Goal: Information Seeking & Learning: Learn about a topic

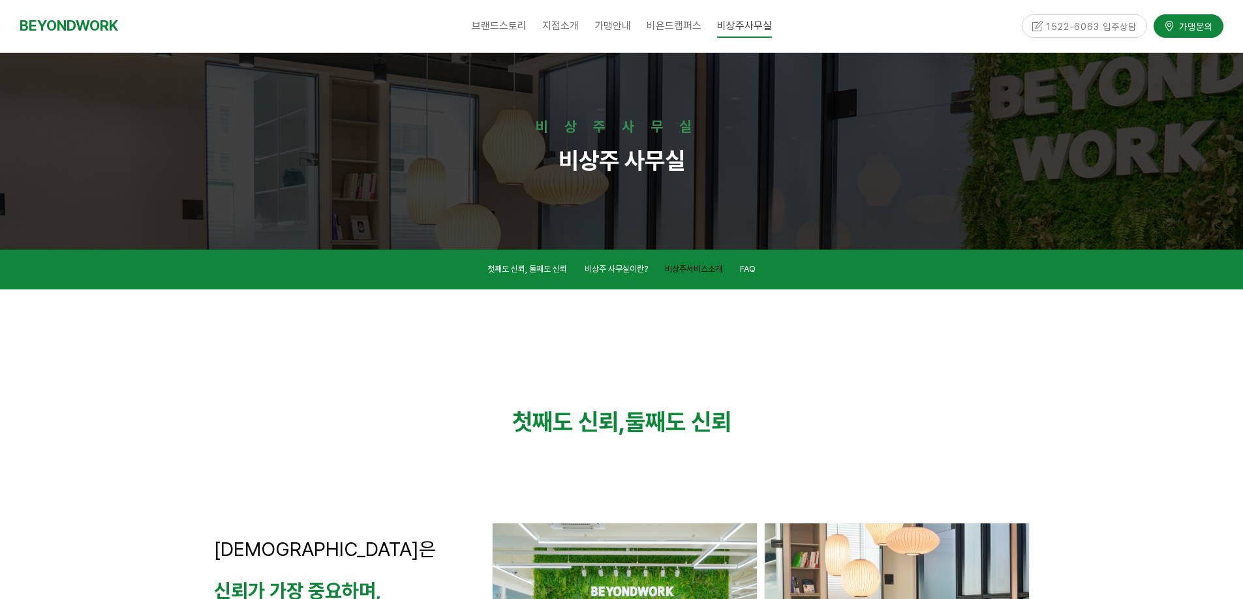
click at [691, 270] on span "비상주서비스소개" at bounding box center [693, 269] width 57 height 10
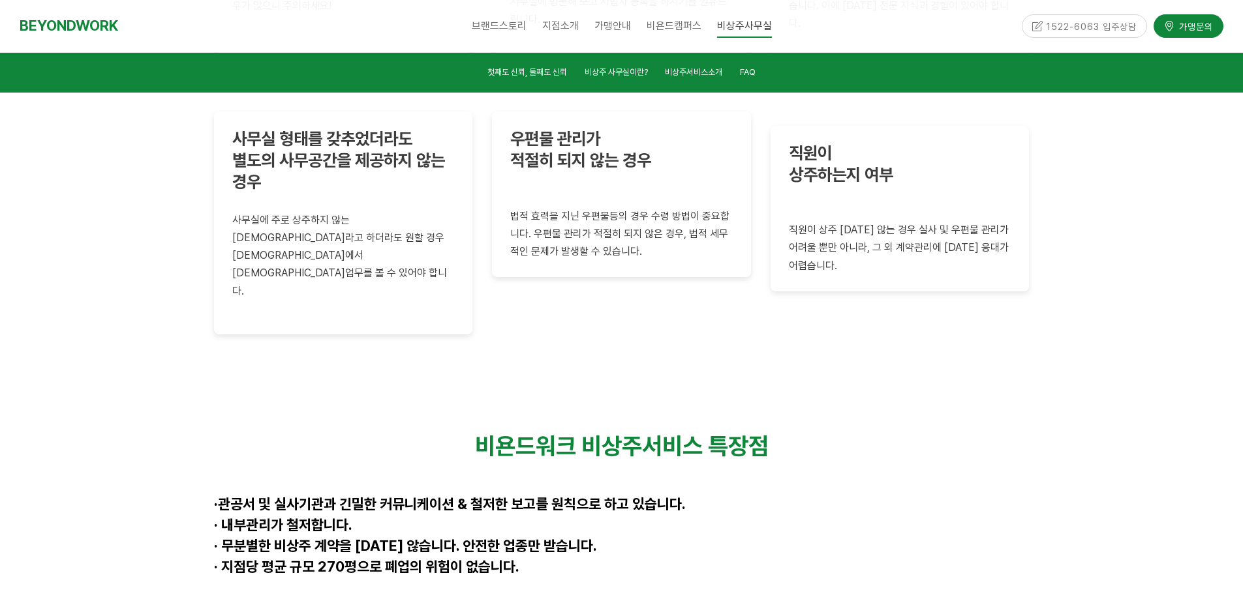
scroll to position [3189, 0]
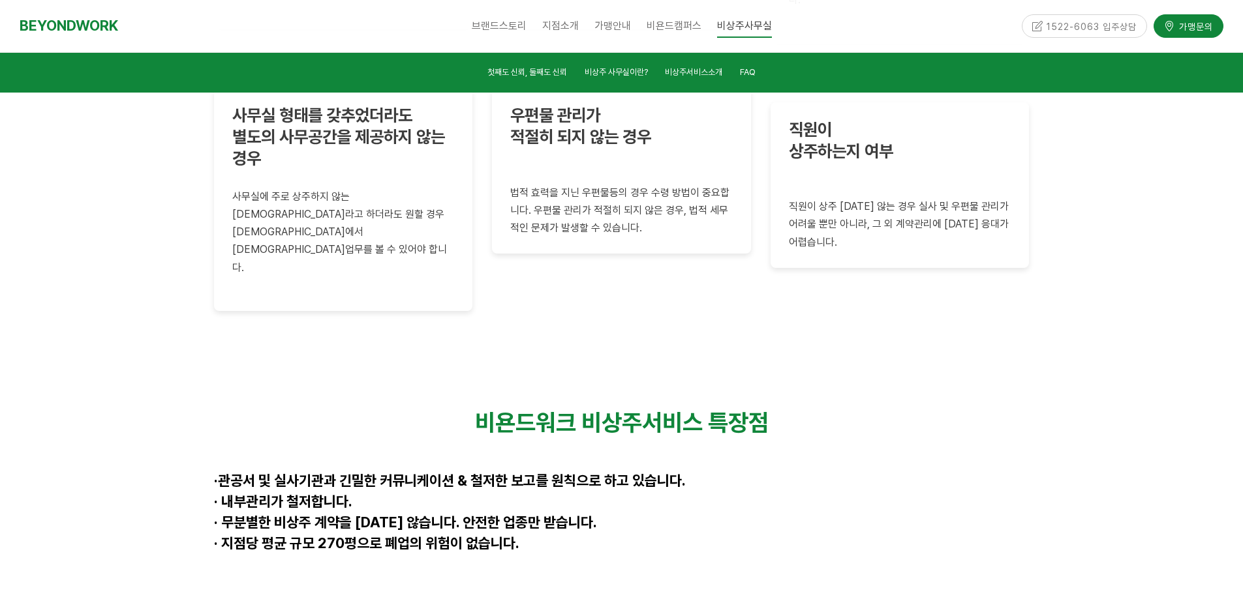
click at [276, 514] on strong "· 무분별한 비상주 계약을 하지 않습니다. 안전한 업종만 받습니다." at bounding box center [405, 522] width 383 height 17
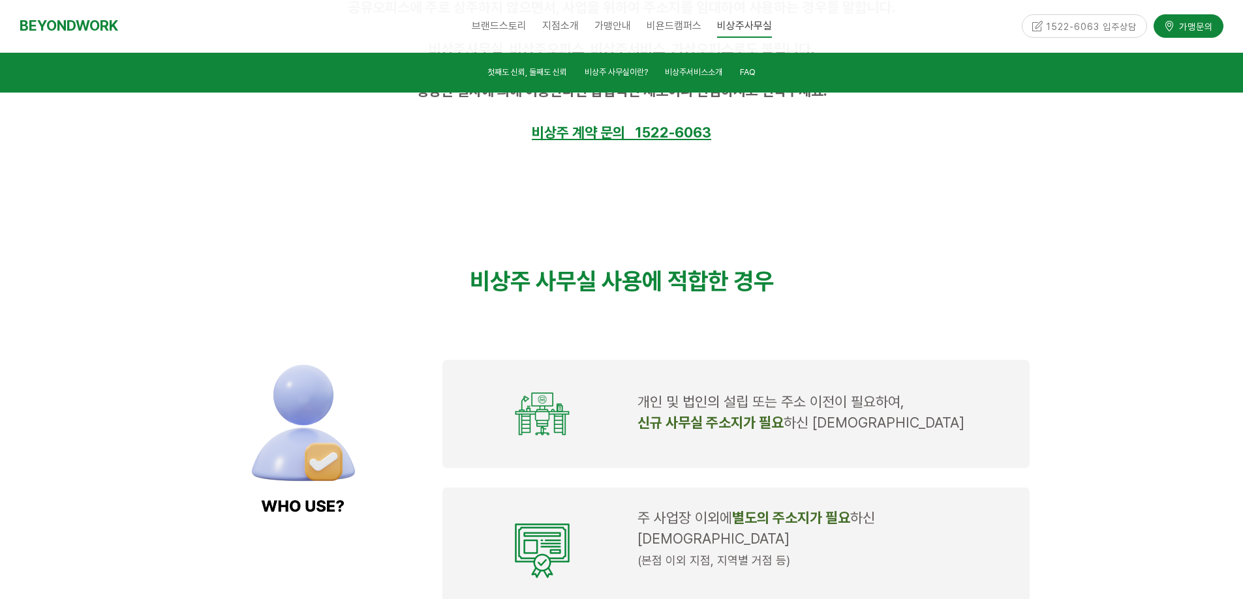
scroll to position [905, 0]
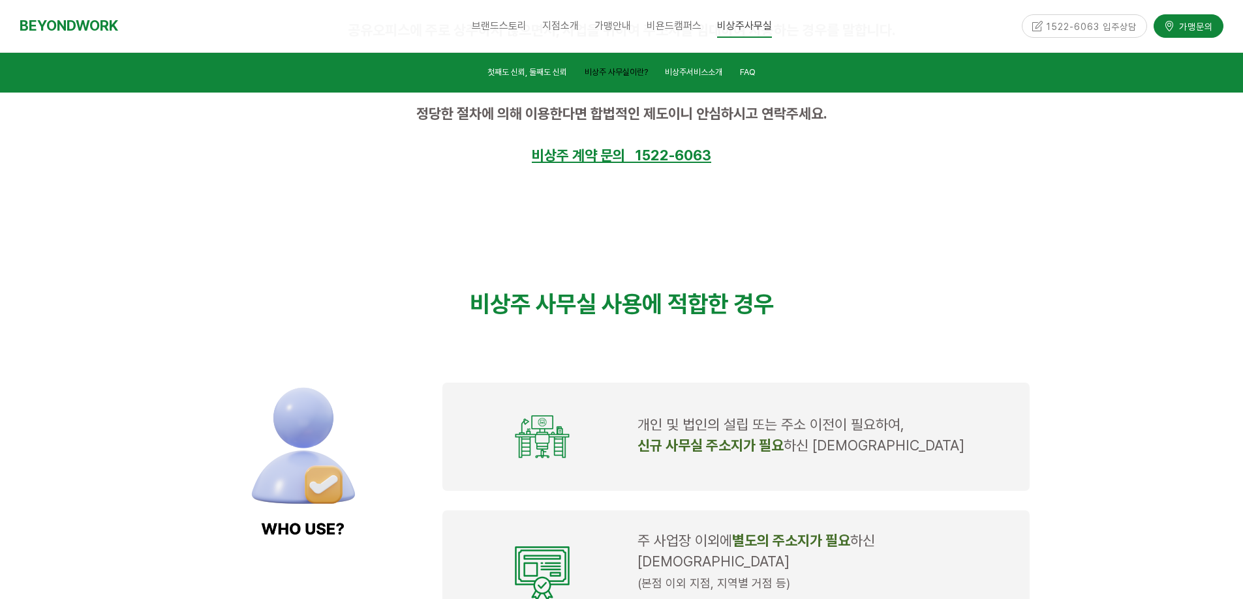
click at [622, 72] on span "비상주 사무실이란?" at bounding box center [615, 72] width 63 height 10
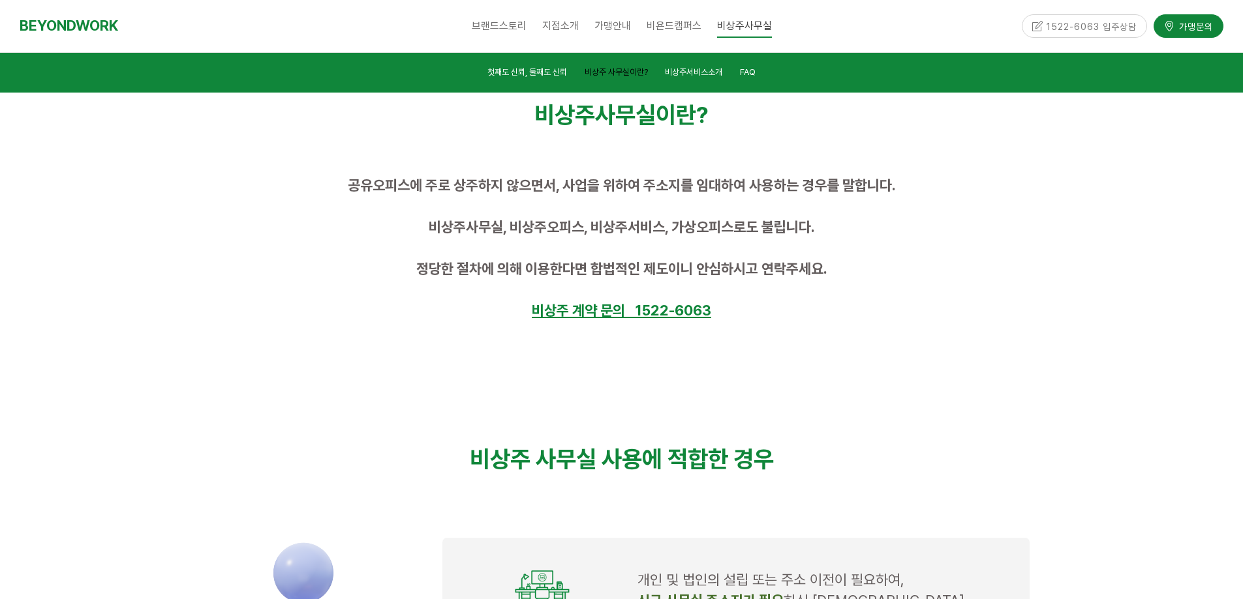
scroll to position [750, 0]
click at [690, 68] on span "비상주서비스소개" at bounding box center [693, 72] width 57 height 10
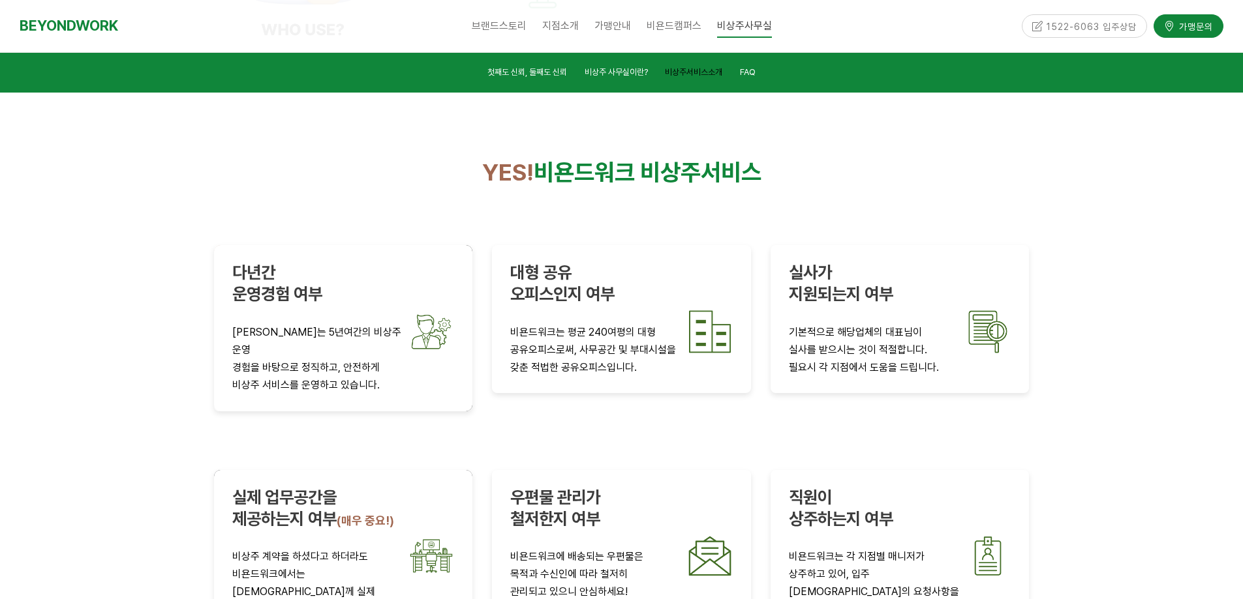
scroll to position [2210, 0]
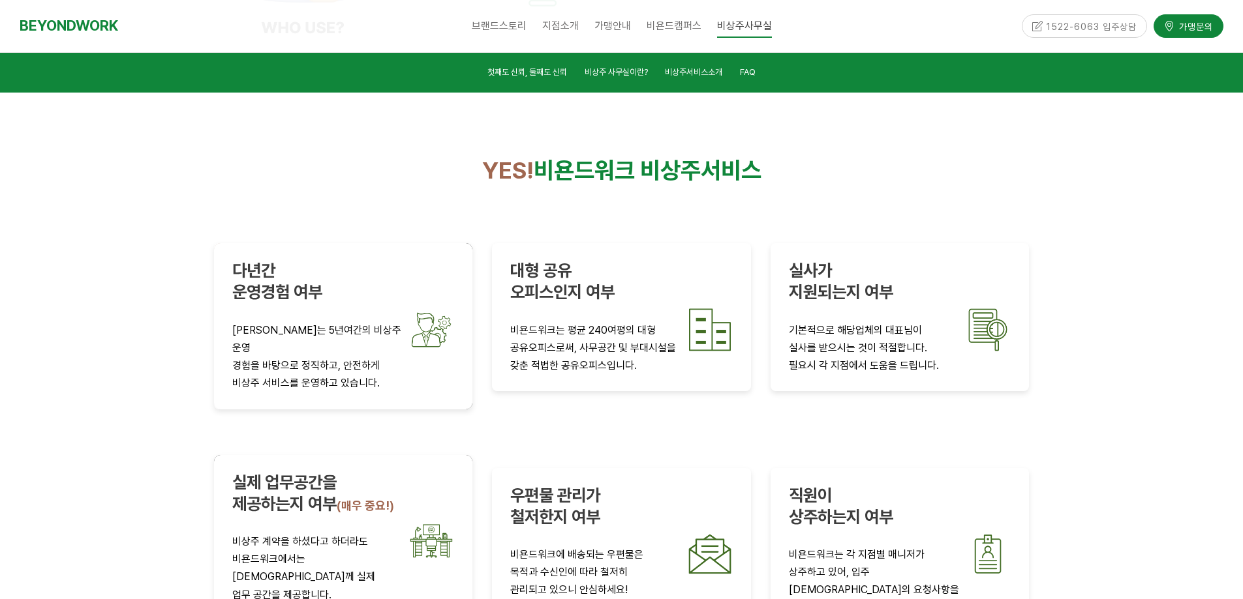
click at [301, 551] on p "비욘드워크에서는 대표님들께 실제" at bounding box center [343, 568] width 222 height 35
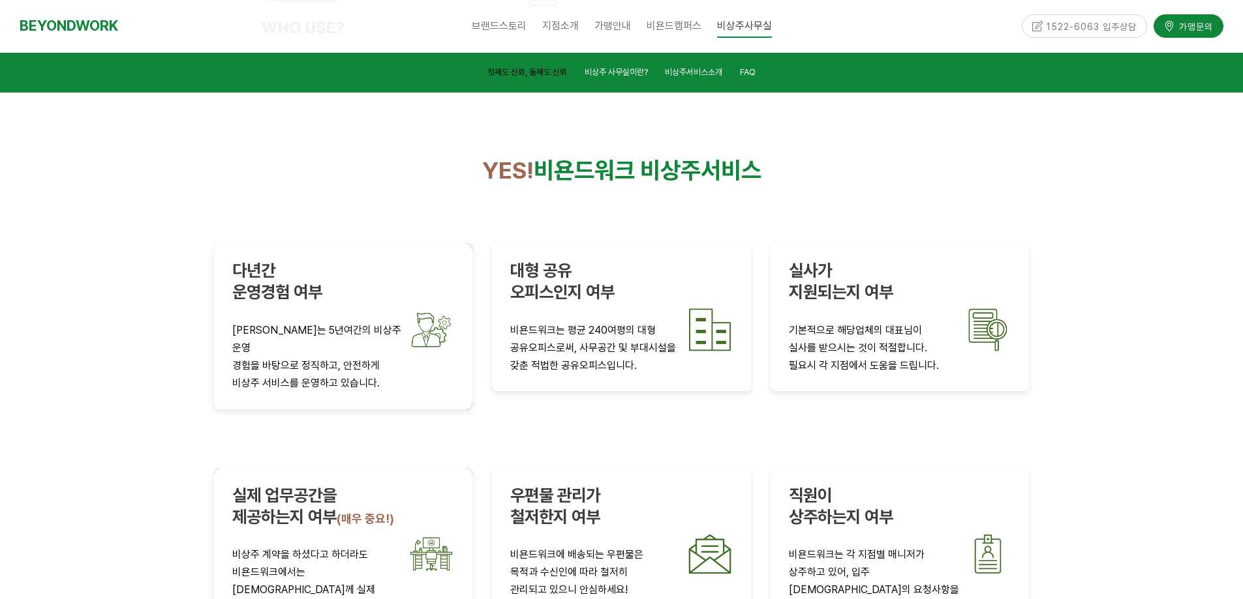
click at [532, 71] on span "첫째도 신뢰, 둘째도 신뢰" at bounding box center [527, 72] width 80 height 10
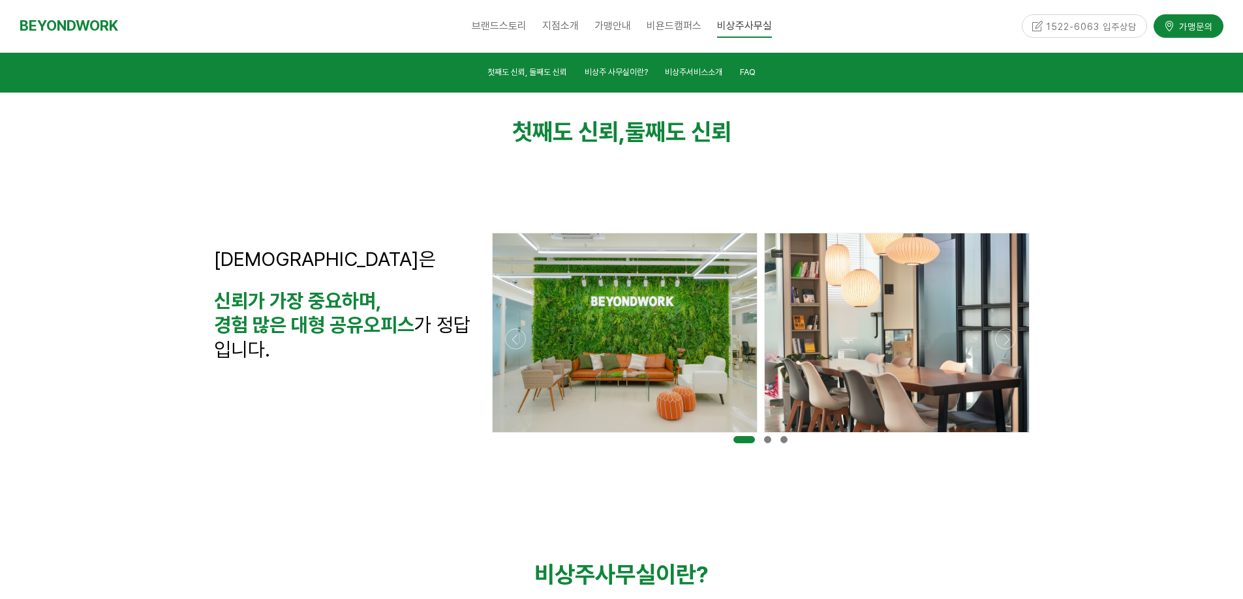
scroll to position [290, 0]
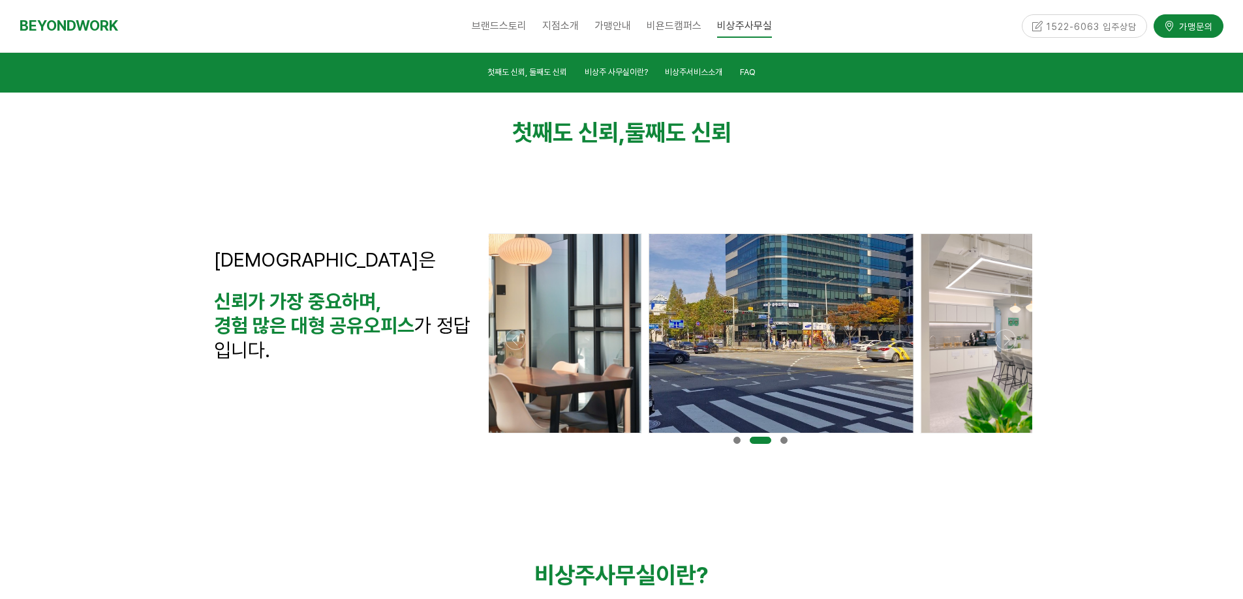
drag, startPoint x: 882, startPoint y: 304, endPoint x: 765, endPoint y: 305, distance: 116.8
click at [765, 305] on div at bounding box center [781, 333] width 264 height 199
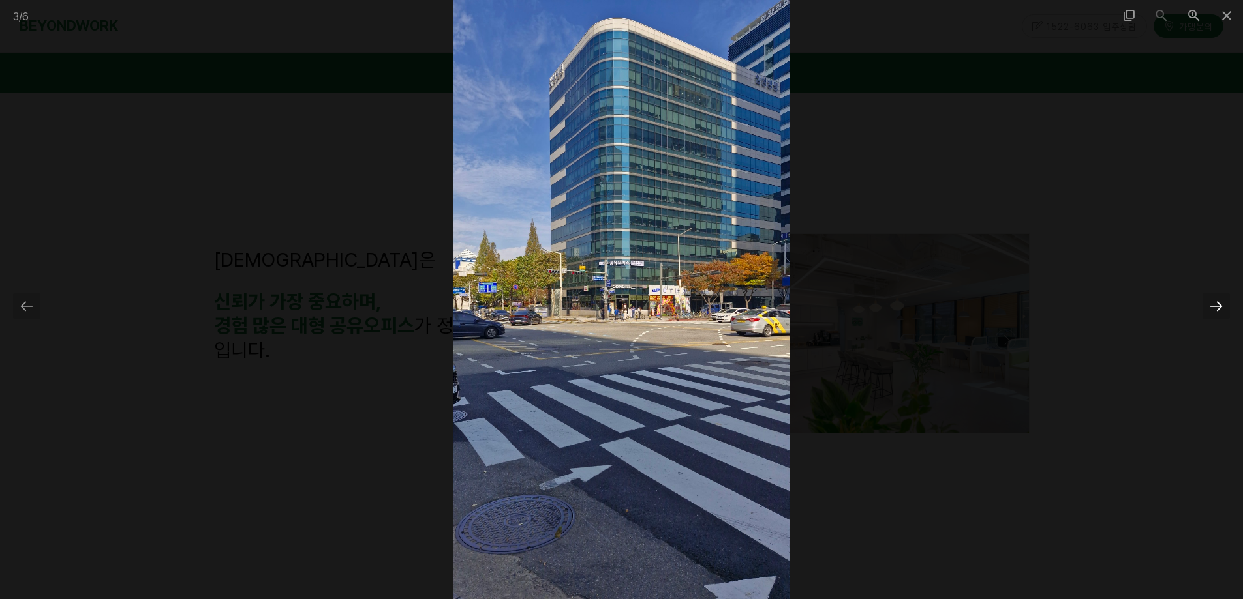
drag, startPoint x: 1224, startPoint y: 309, endPoint x: 1209, endPoint y: 197, distance: 113.2
click at [1222, 307] on div at bounding box center [1215, 306] width 27 height 25
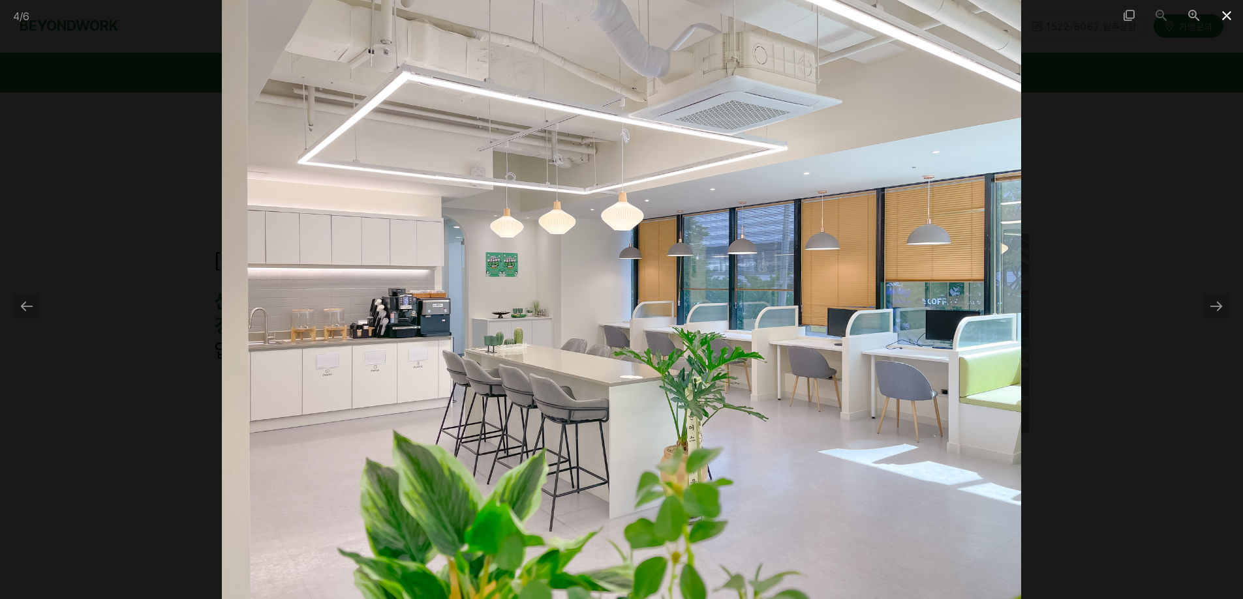
click at [1230, 20] on span at bounding box center [1226, 15] width 33 height 31
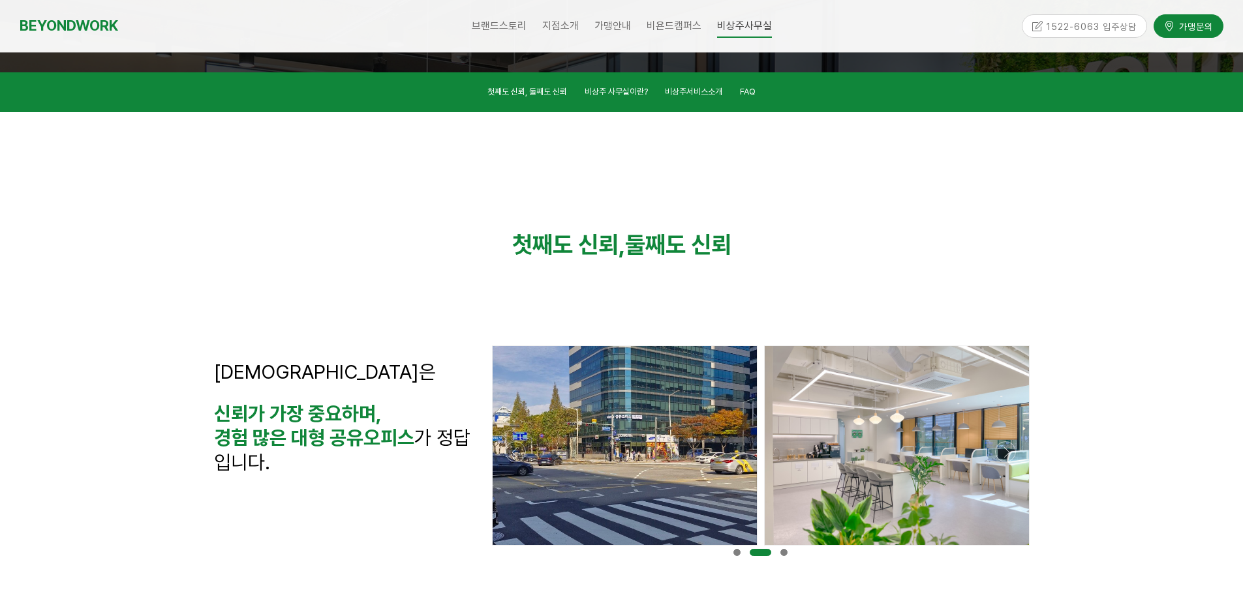
scroll to position [159, 0]
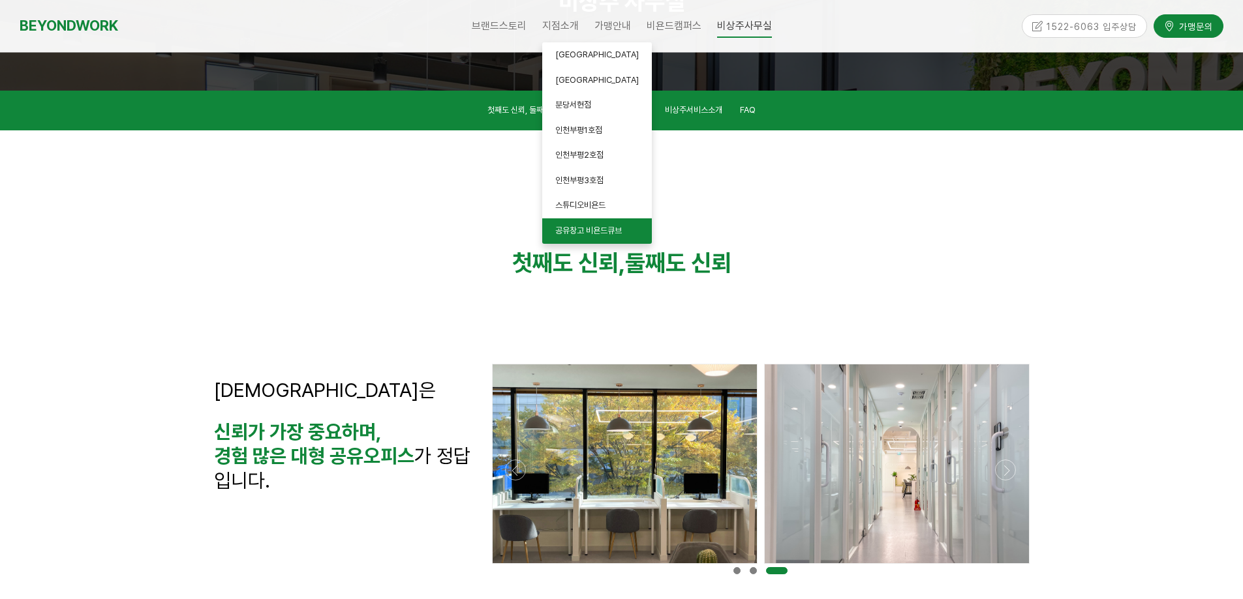
click at [582, 232] on span "공유창고 비욘드큐브" at bounding box center [588, 231] width 67 height 10
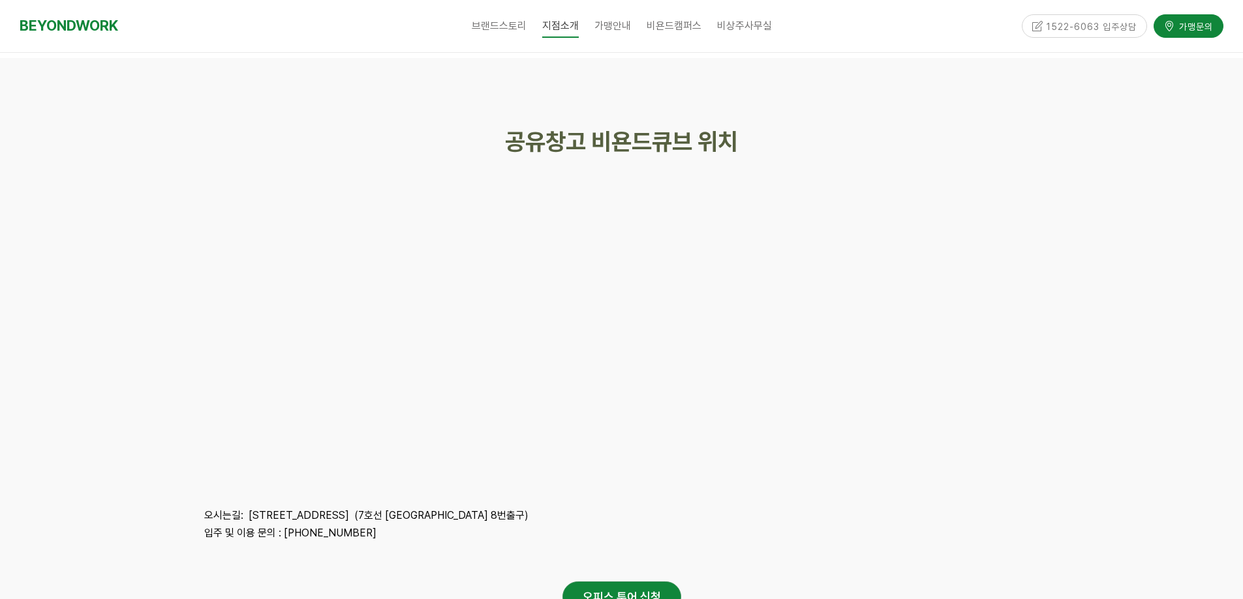
scroll to position [2805, 0]
